Goal: Task Accomplishment & Management: Manage account settings

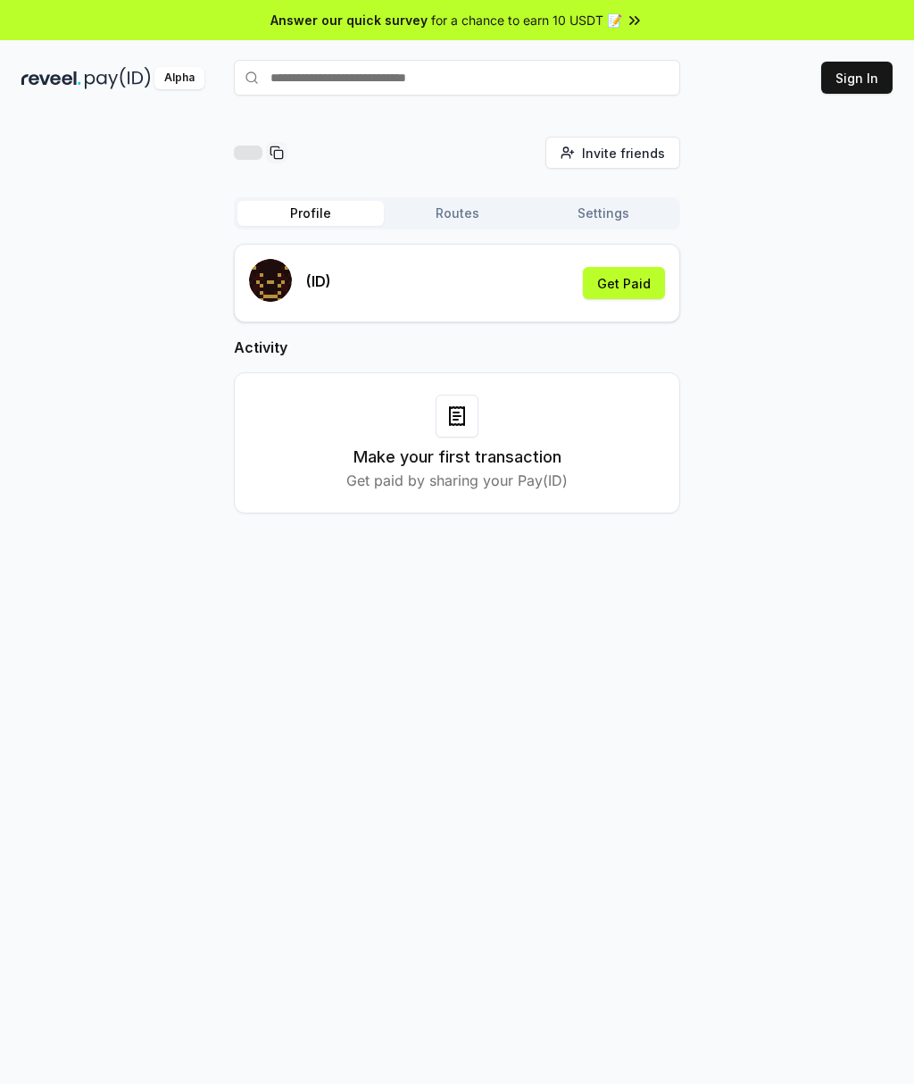
click at [122, 271] on div "Invite friends Invite Profile Routes Settings (ID) Get Paid Activity Make your …" at bounding box center [457, 339] width 872 height 405
click at [632, 221] on button "Settings" at bounding box center [603, 213] width 146 height 25
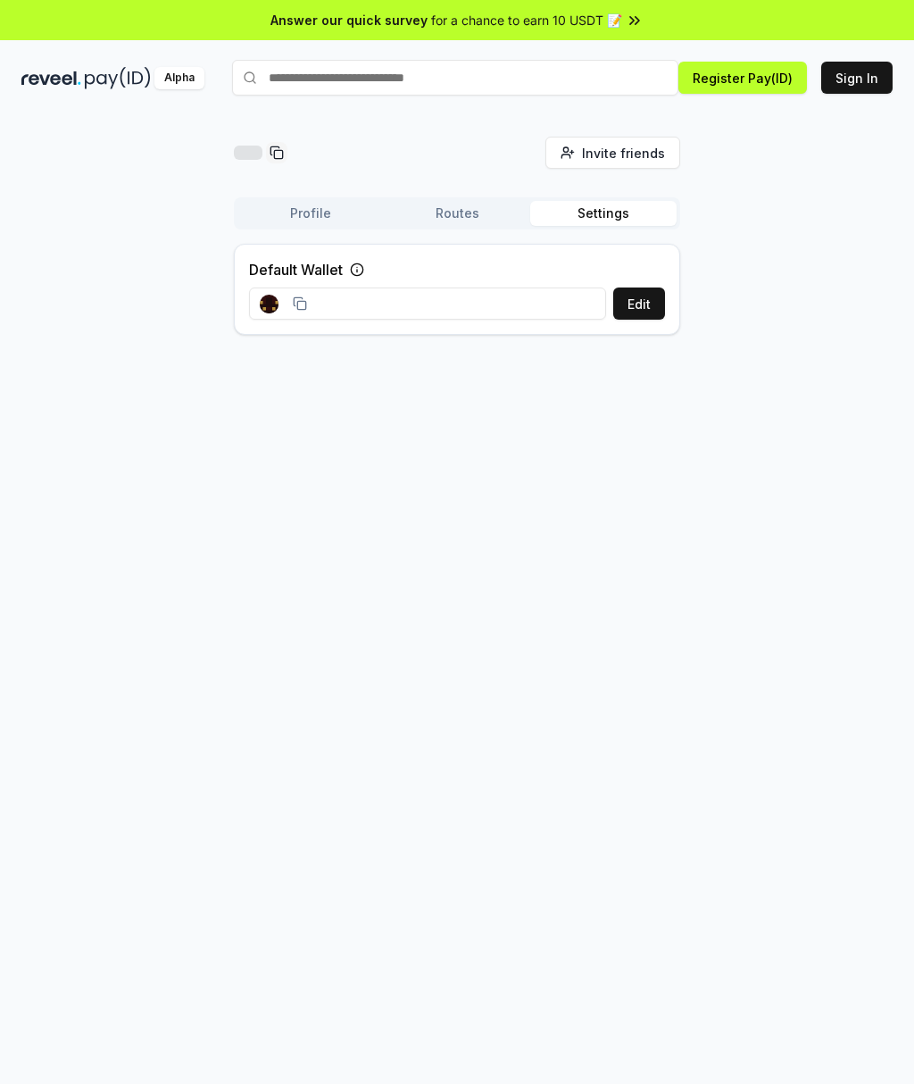
click at [490, 213] on button "Routes" at bounding box center [457, 213] width 146 height 25
click at [344, 211] on button "Profile" at bounding box center [311, 213] width 146 height 25
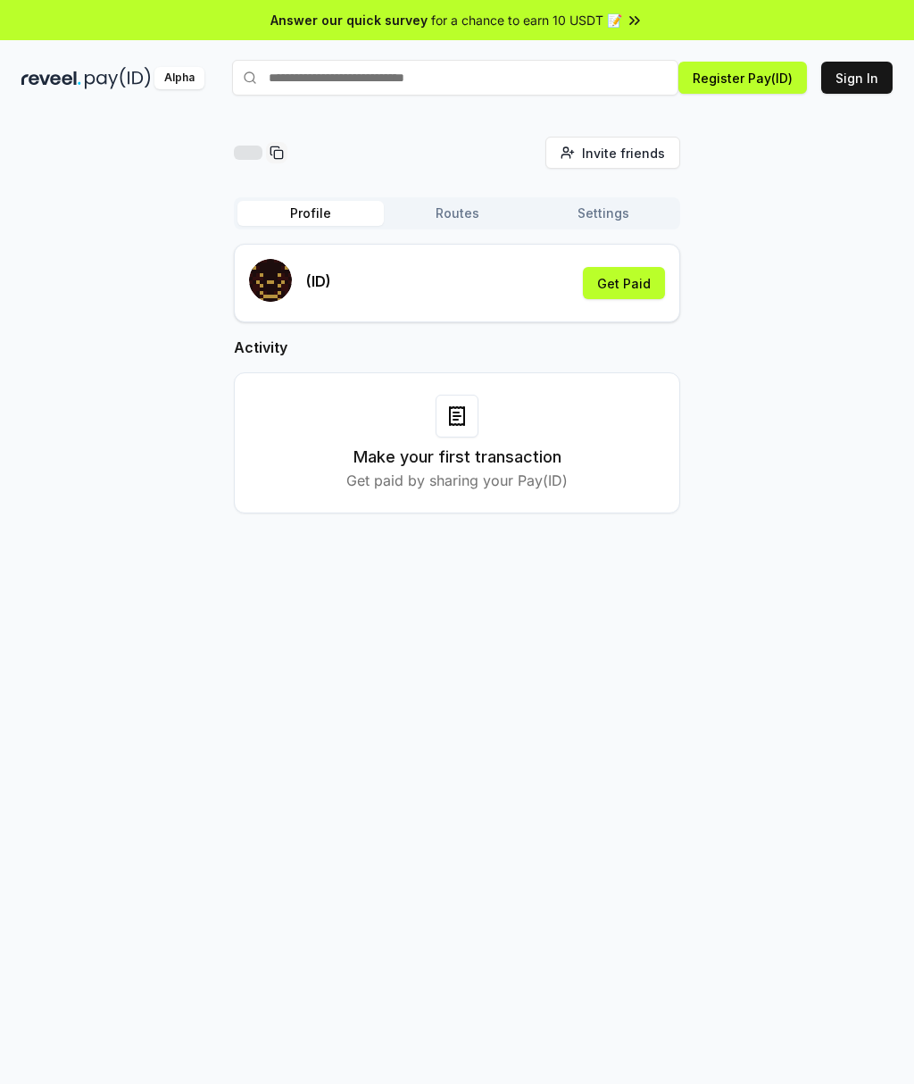
click at [883, 69] on button "Sign In" at bounding box center [857, 78] width 71 height 32
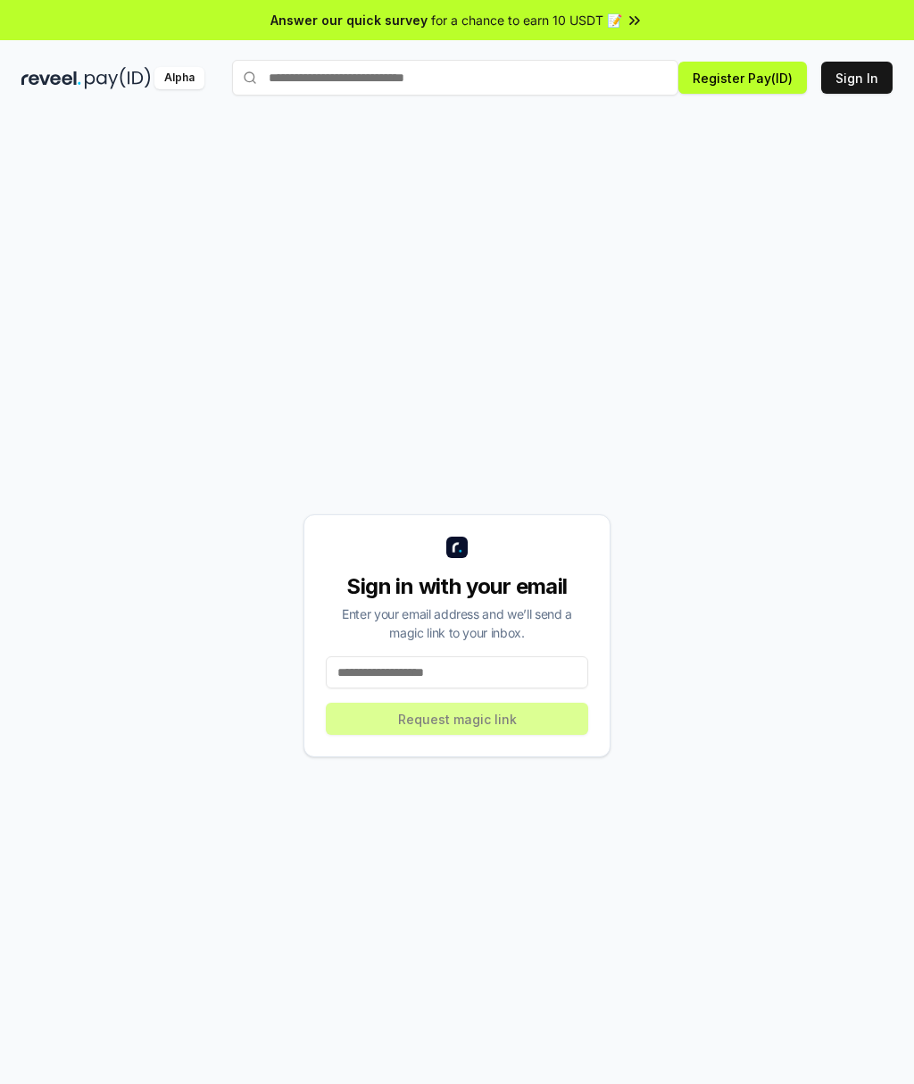
click at [520, 673] on input at bounding box center [457, 672] width 263 height 32
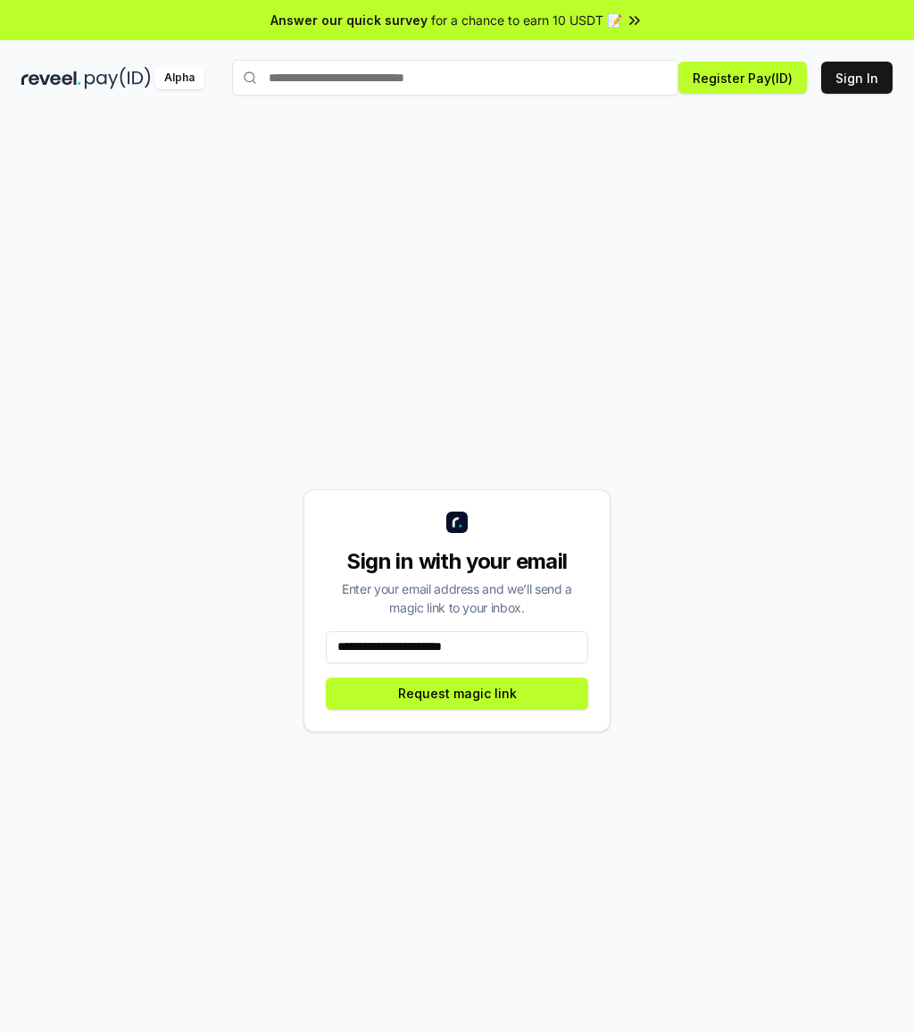
type input "**********"
click at [552, 697] on button "Request magic link" at bounding box center [457, 694] width 263 height 32
